Goal: Task Accomplishment & Management: Use online tool/utility

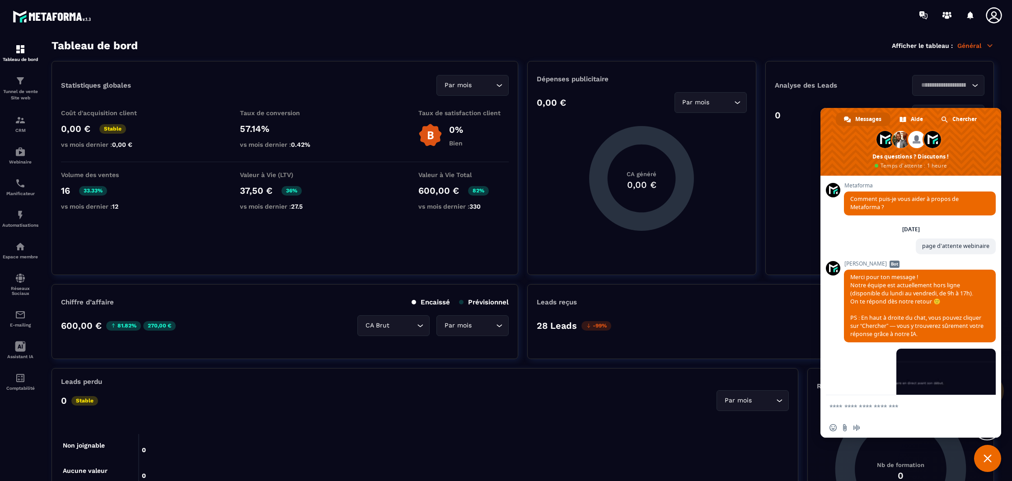
scroll to position [1324, 0]
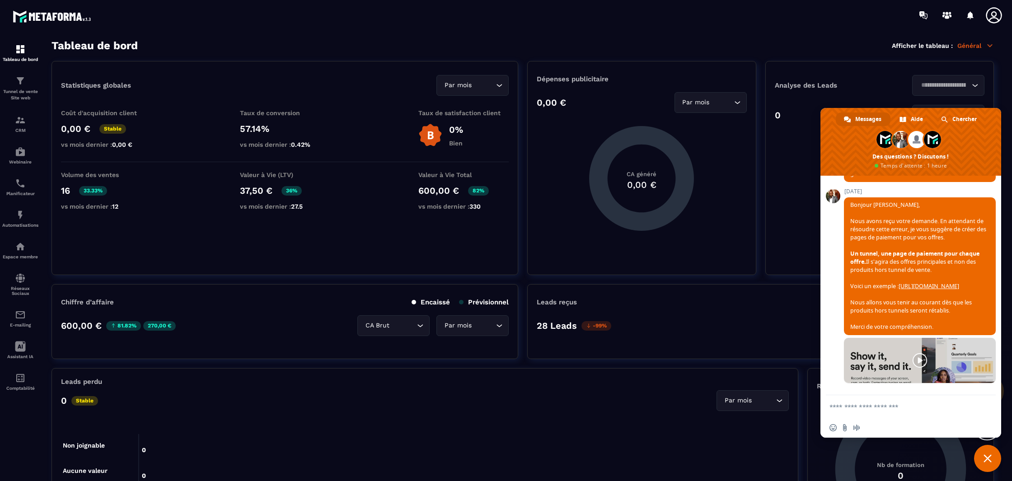
click at [991, 458] on span "Fermer le chat" at bounding box center [988, 458] width 8 height 8
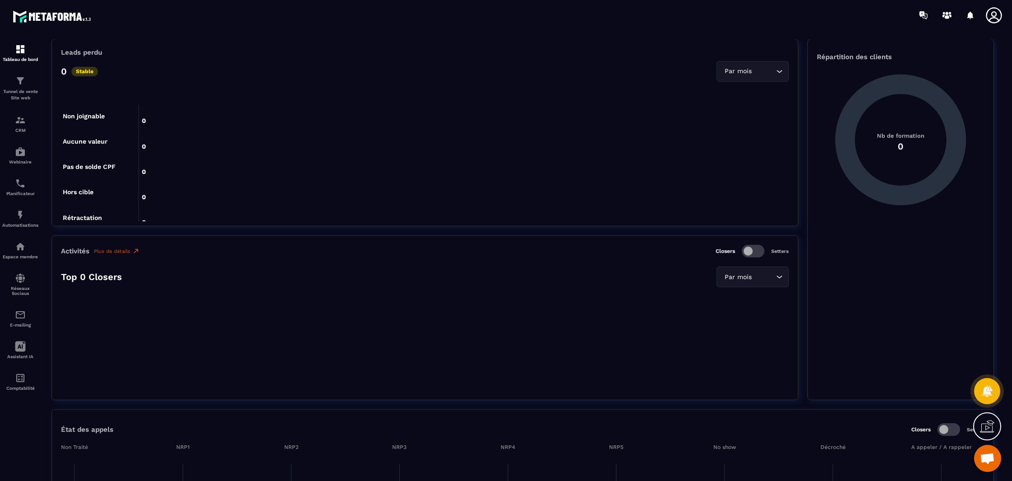
scroll to position [331, 0]
click at [19, 320] on img at bounding box center [20, 314] width 11 height 11
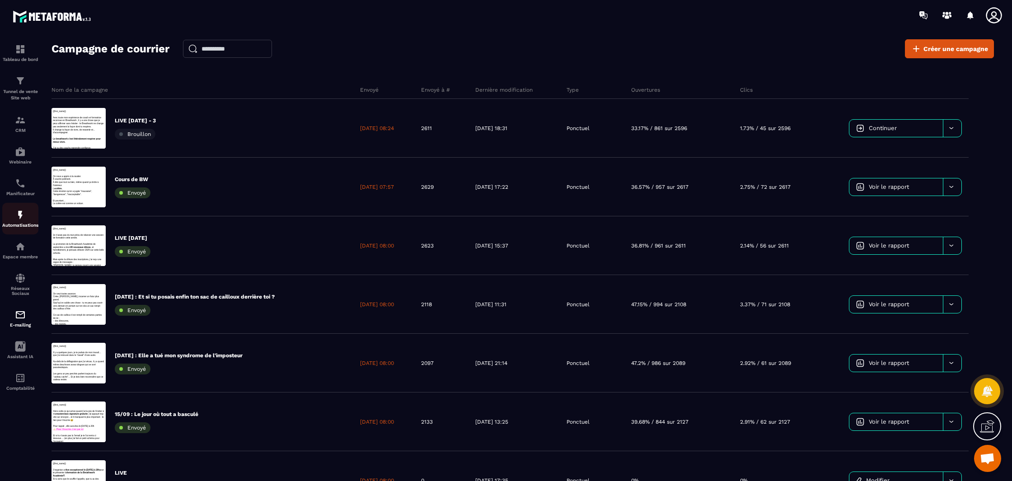
click at [16, 215] on img at bounding box center [20, 215] width 11 height 11
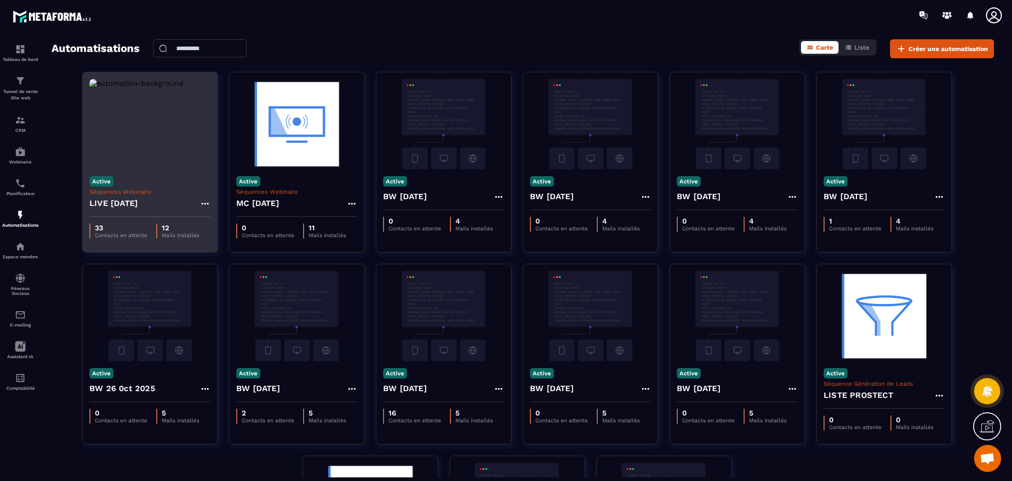
click at [158, 154] on img at bounding box center [149, 124] width 121 height 90
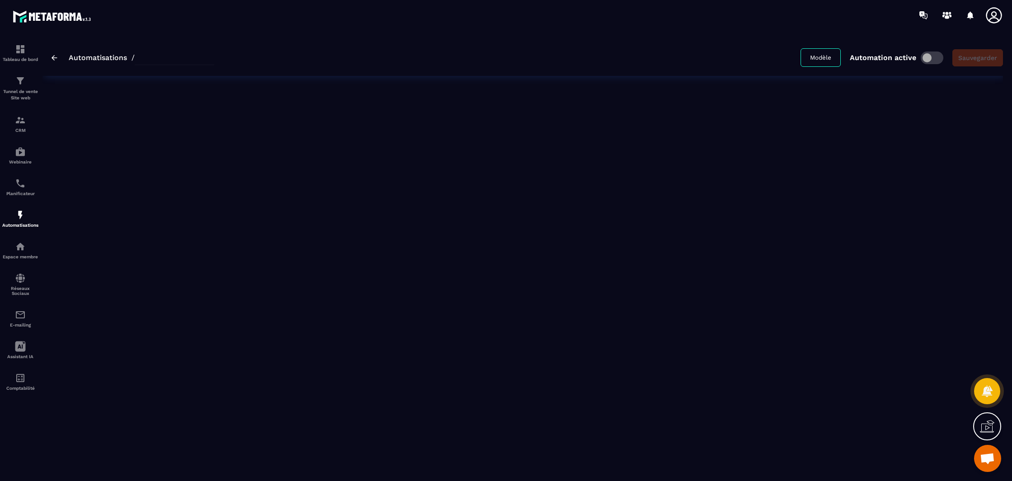
type input "**********"
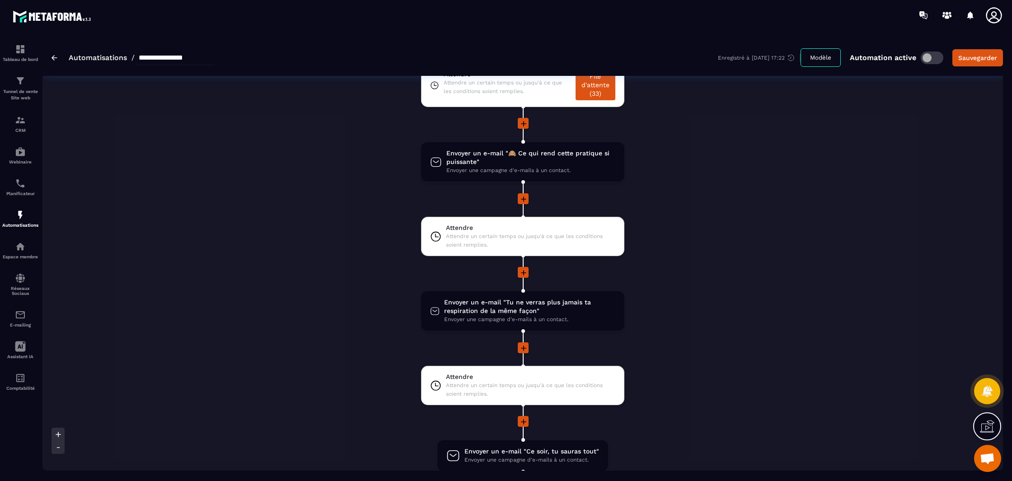
scroll to position [263, 0]
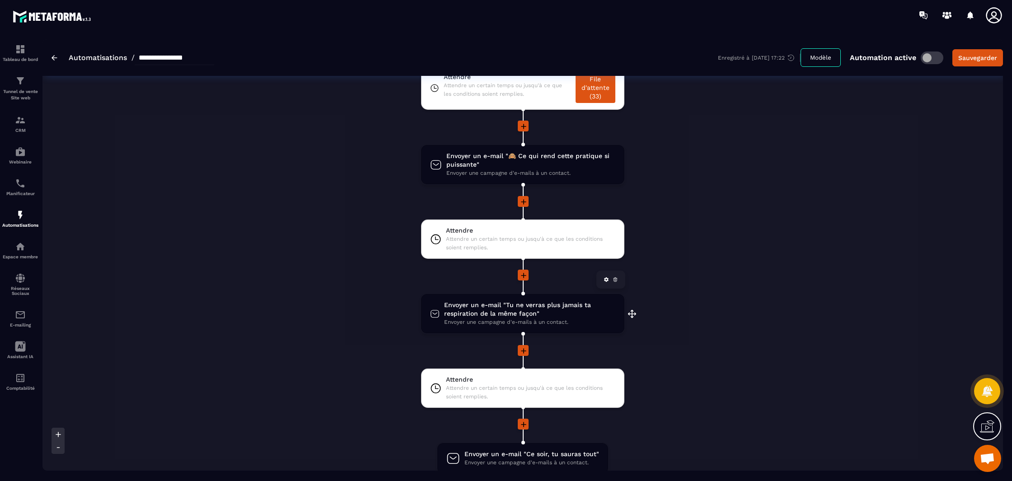
click at [492, 322] on span "Envoyer une campagne d'e-mails à un contact." at bounding box center [529, 322] width 171 height 9
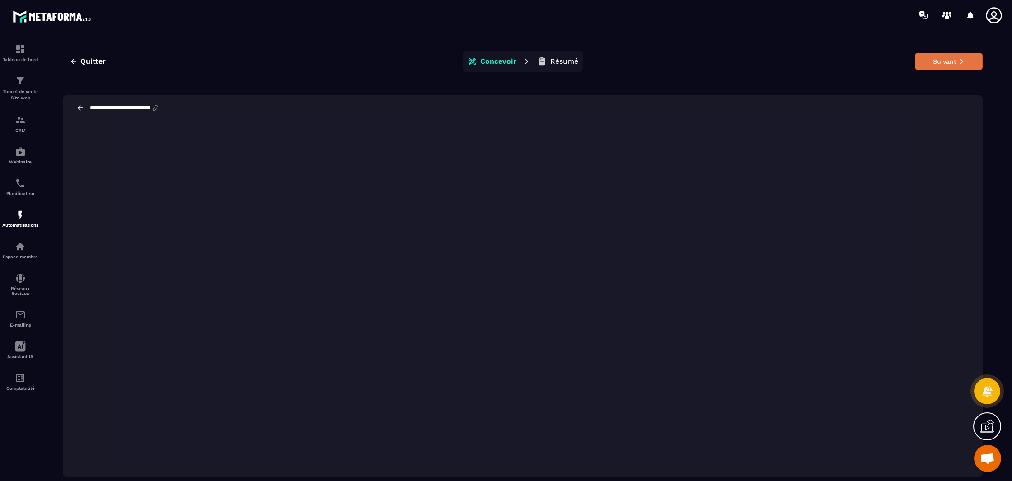
click at [956, 67] on button "Suivant" at bounding box center [949, 61] width 68 height 17
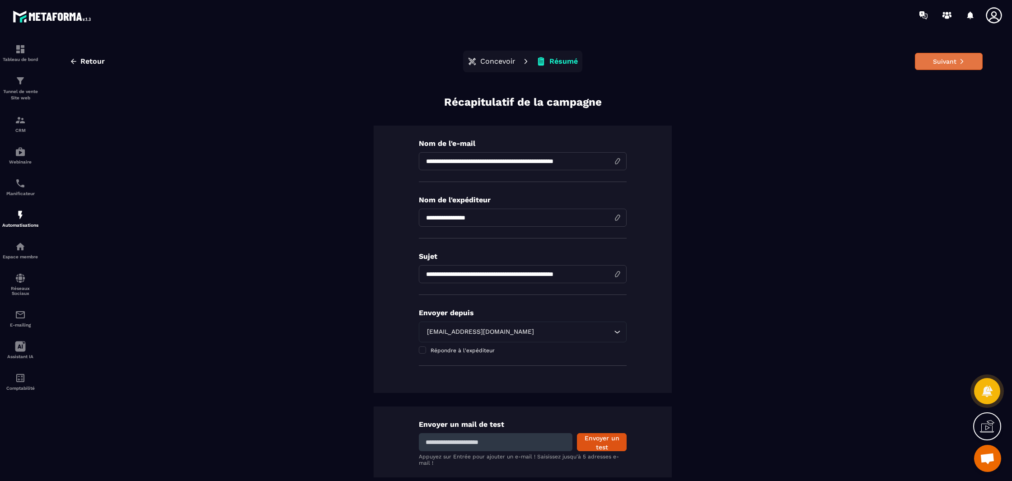
click at [935, 64] on button "Suivant" at bounding box center [949, 61] width 68 height 17
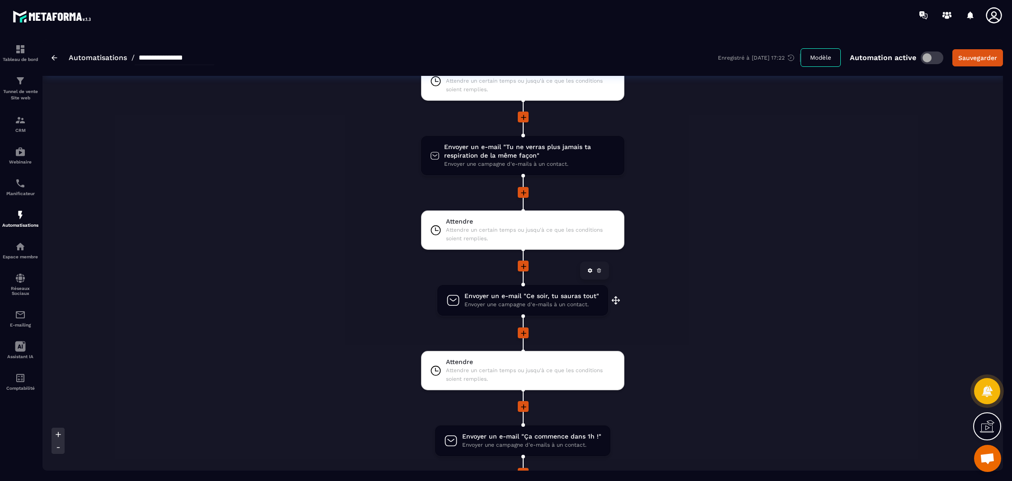
scroll to position [420, 0]
